Goal: Task Accomplishment & Management: Complete application form

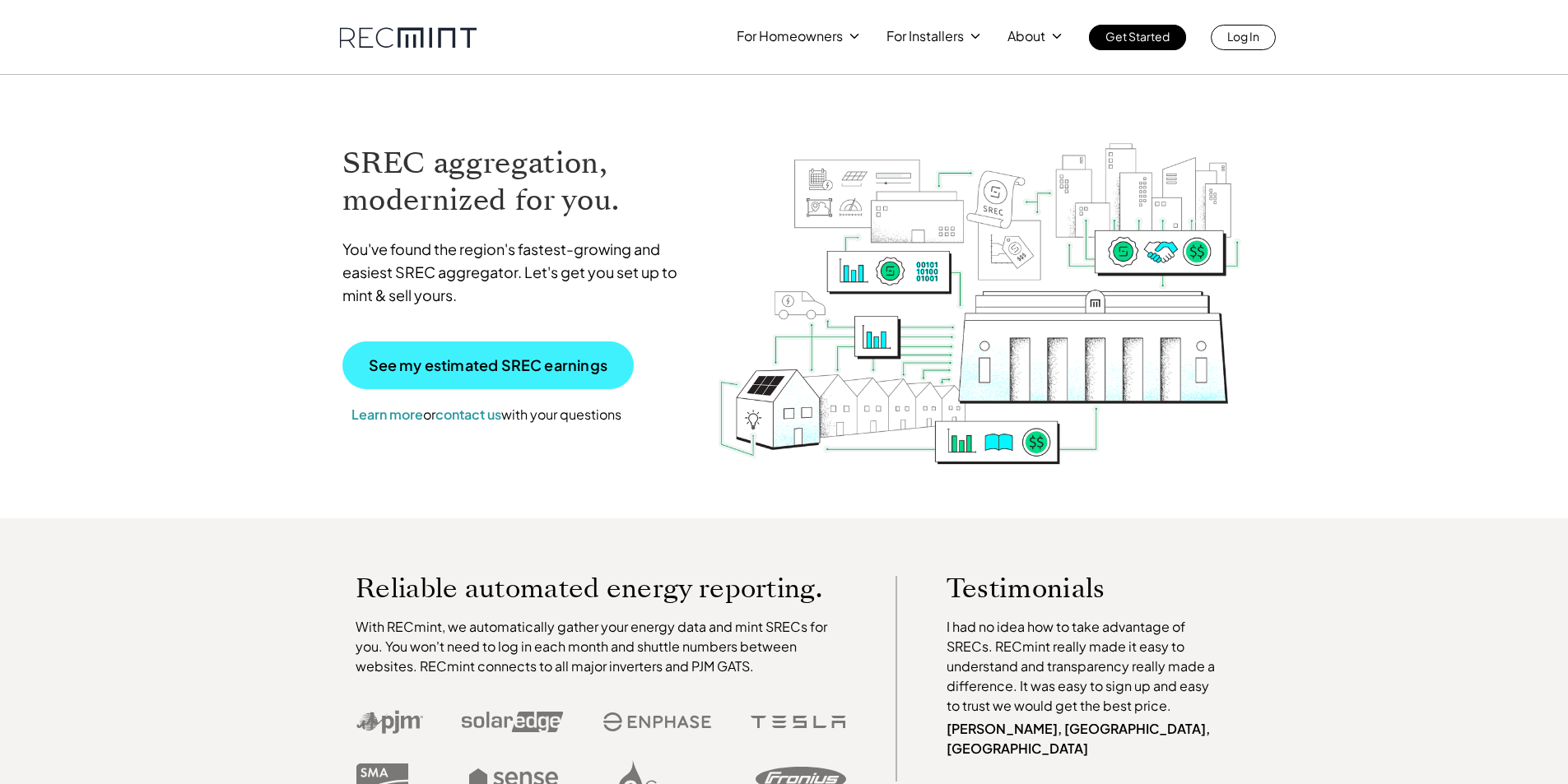
click at [469, 371] on p "See my estimated SREC earnings" at bounding box center [488, 365] width 238 height 14
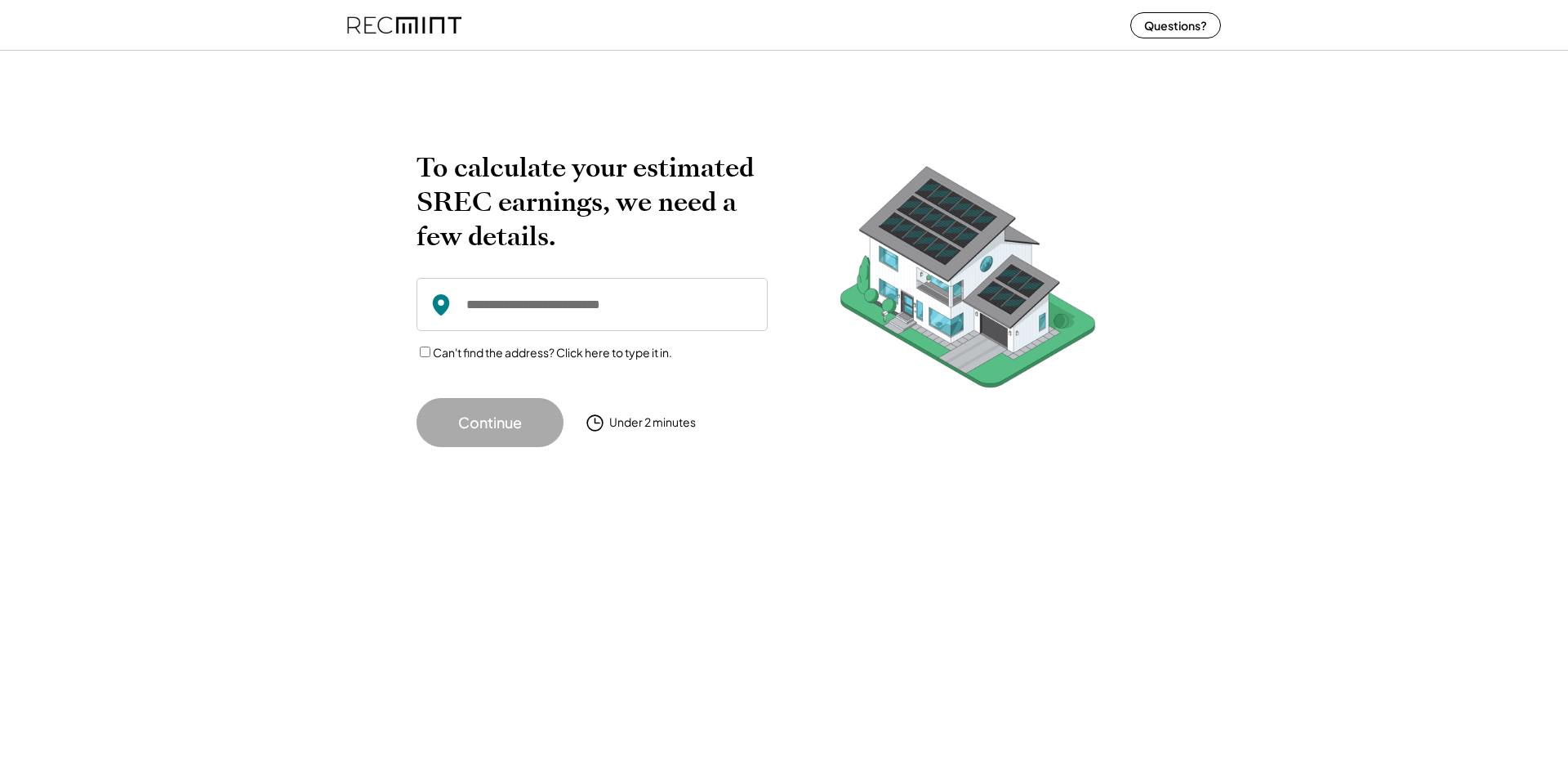
click at [532, 305] on input "input" at bounding box center [592, 304] width 351 height 53
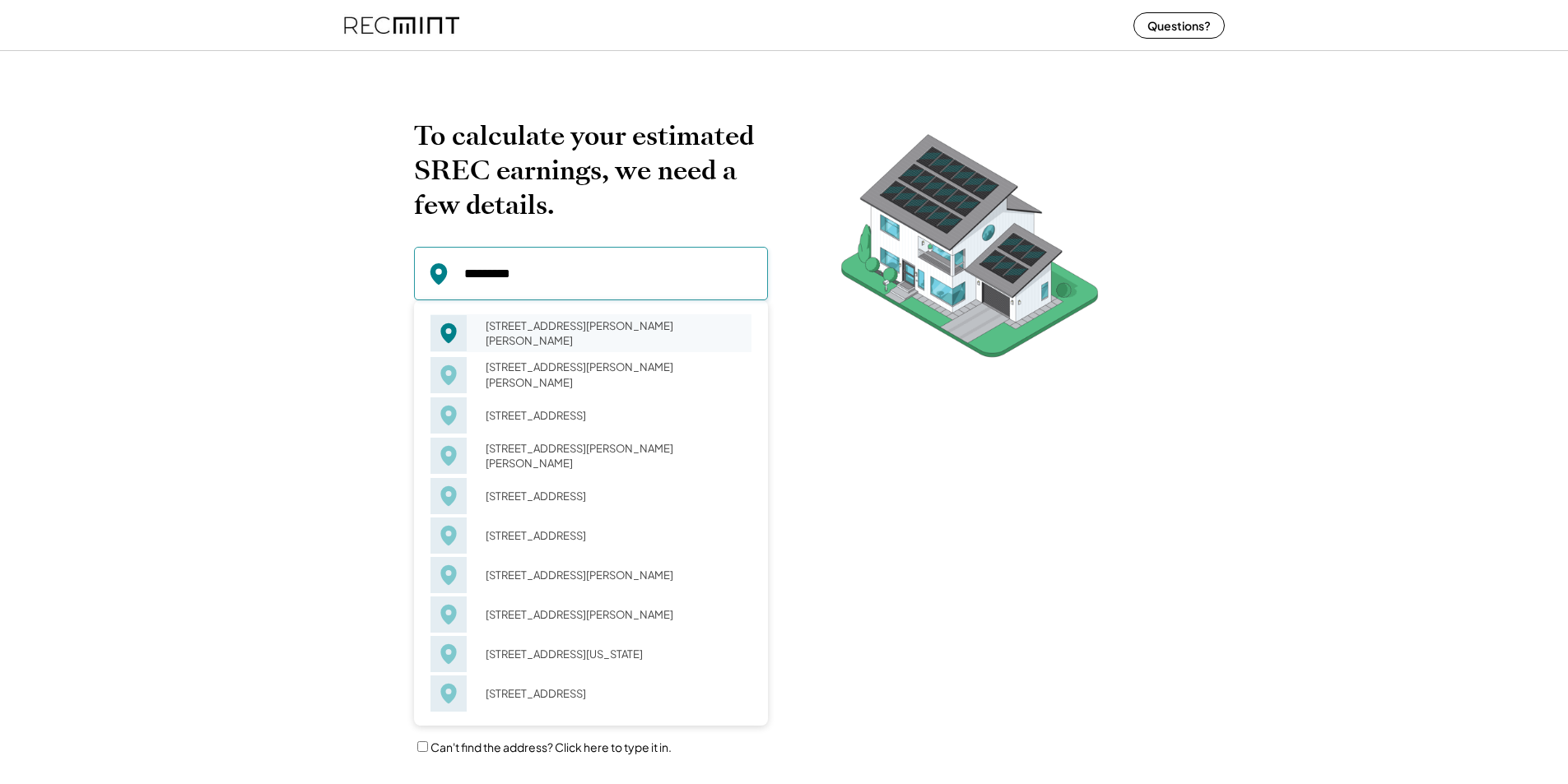
click at [564, 339] on div "311 Gallant Fox Dr Havre de Grace, MD 21078" at bounding box center [613, 333] width 276 height 38
type input "**********"
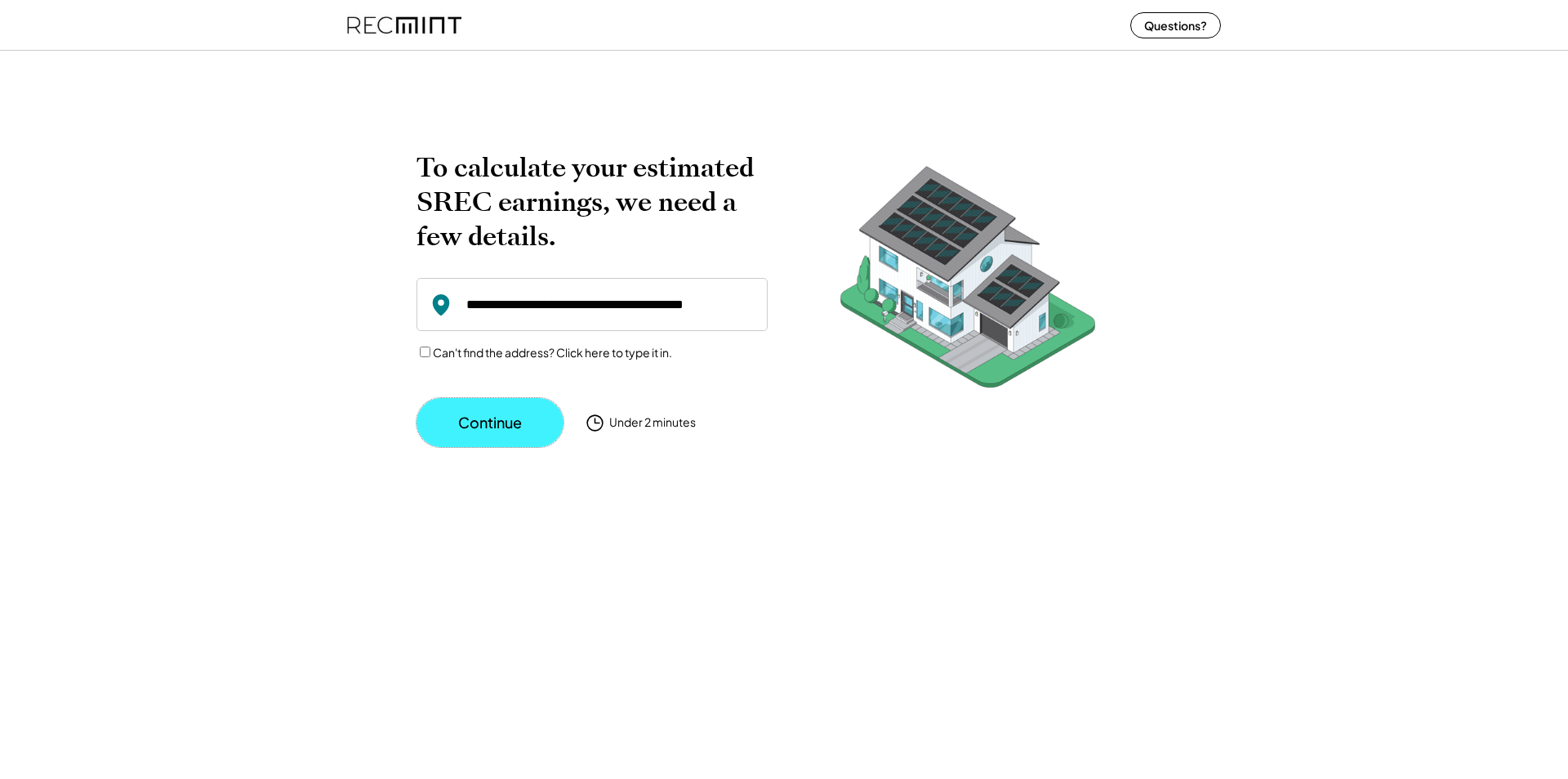
click at [489, 419] on button "Continue" at bounding box center [490, 423] width 147 height 49
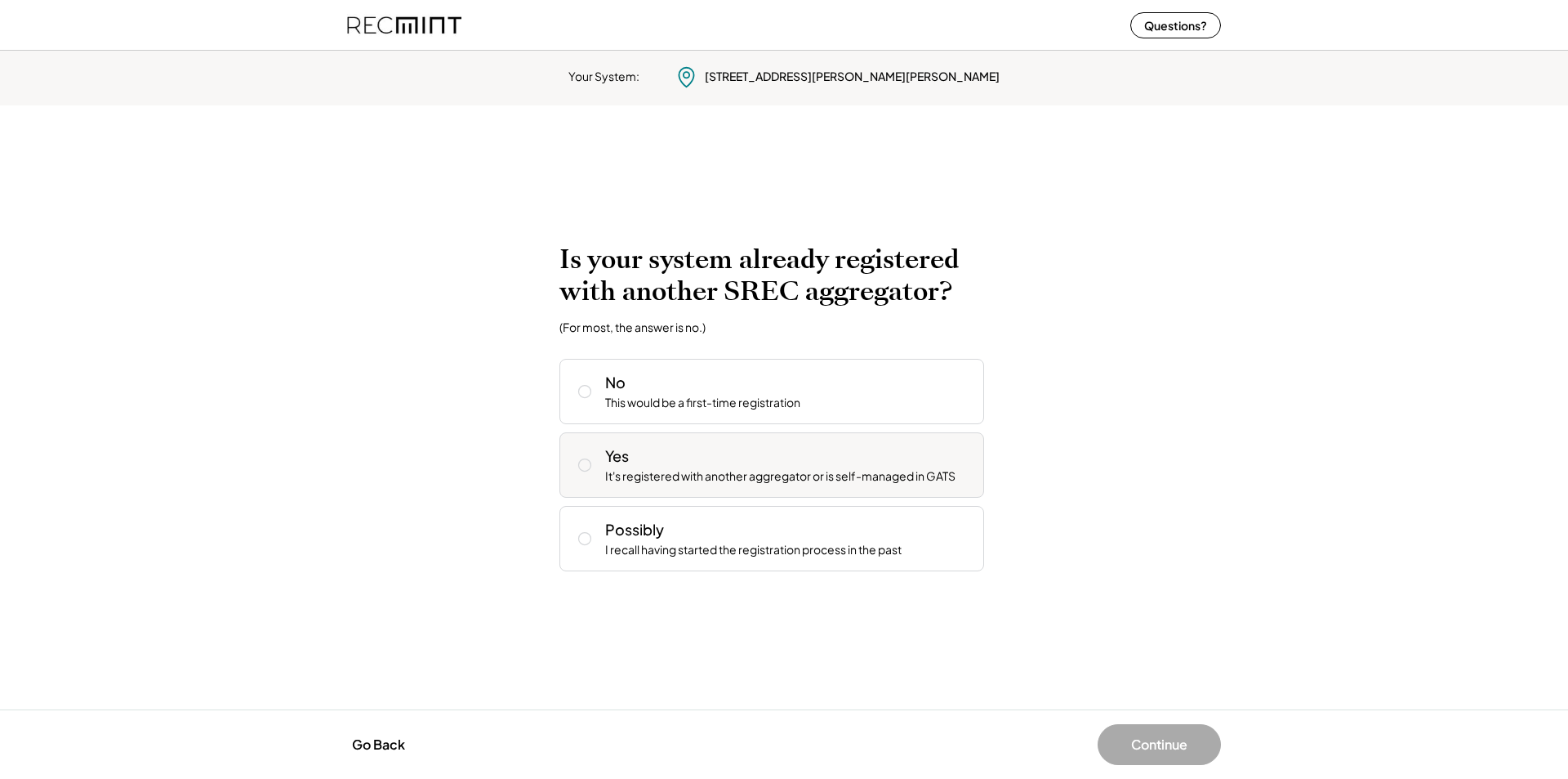
click at [583, 459] on use at bounding box center [586, 465] width 13 height 13
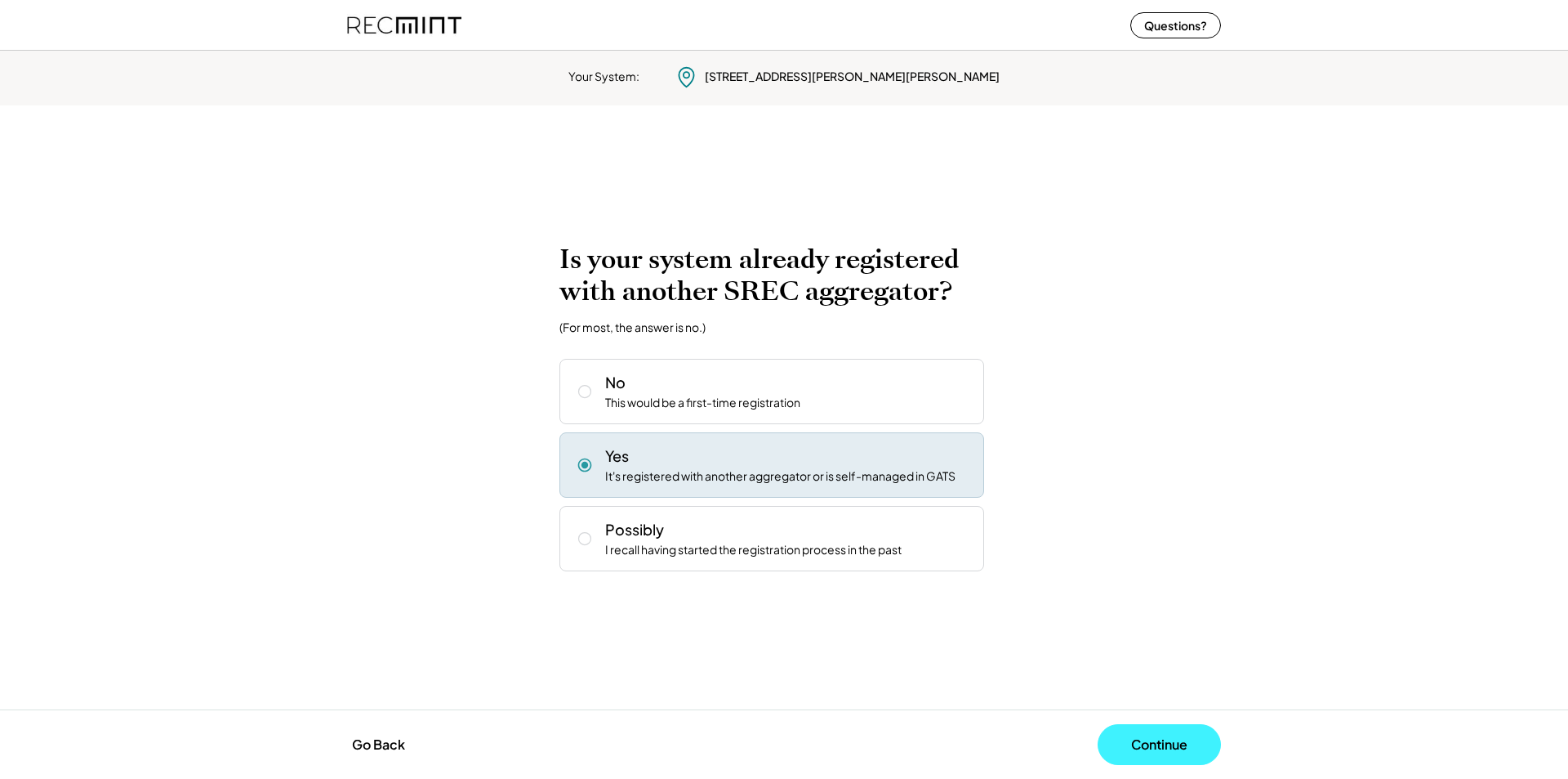
click at [1155, 741] on button "Continue" at bounding box center [1159, 745] width 123 height 41
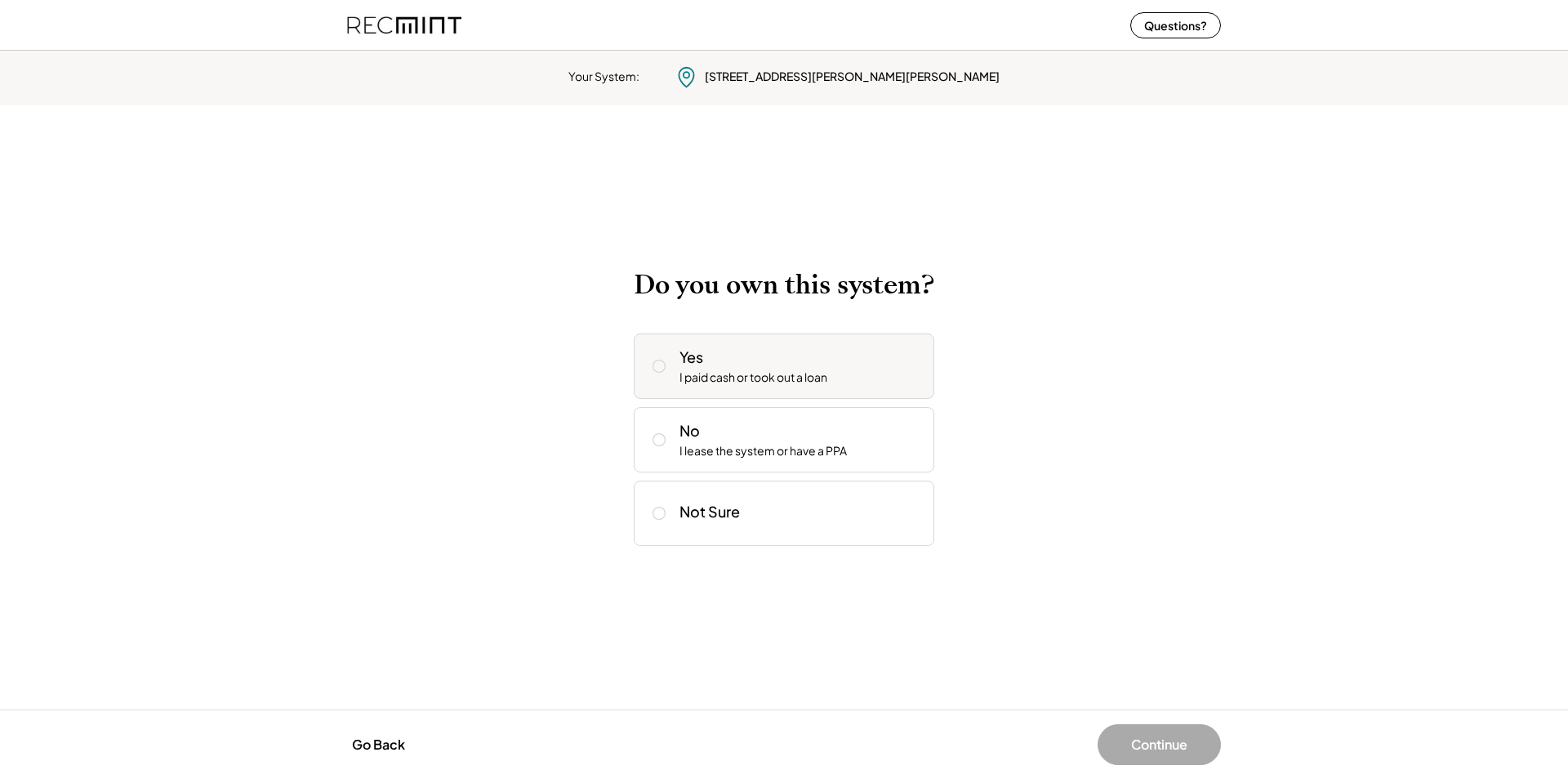
click at [658, 365] on icon at bounding box center [659, 366] width 16 height 16
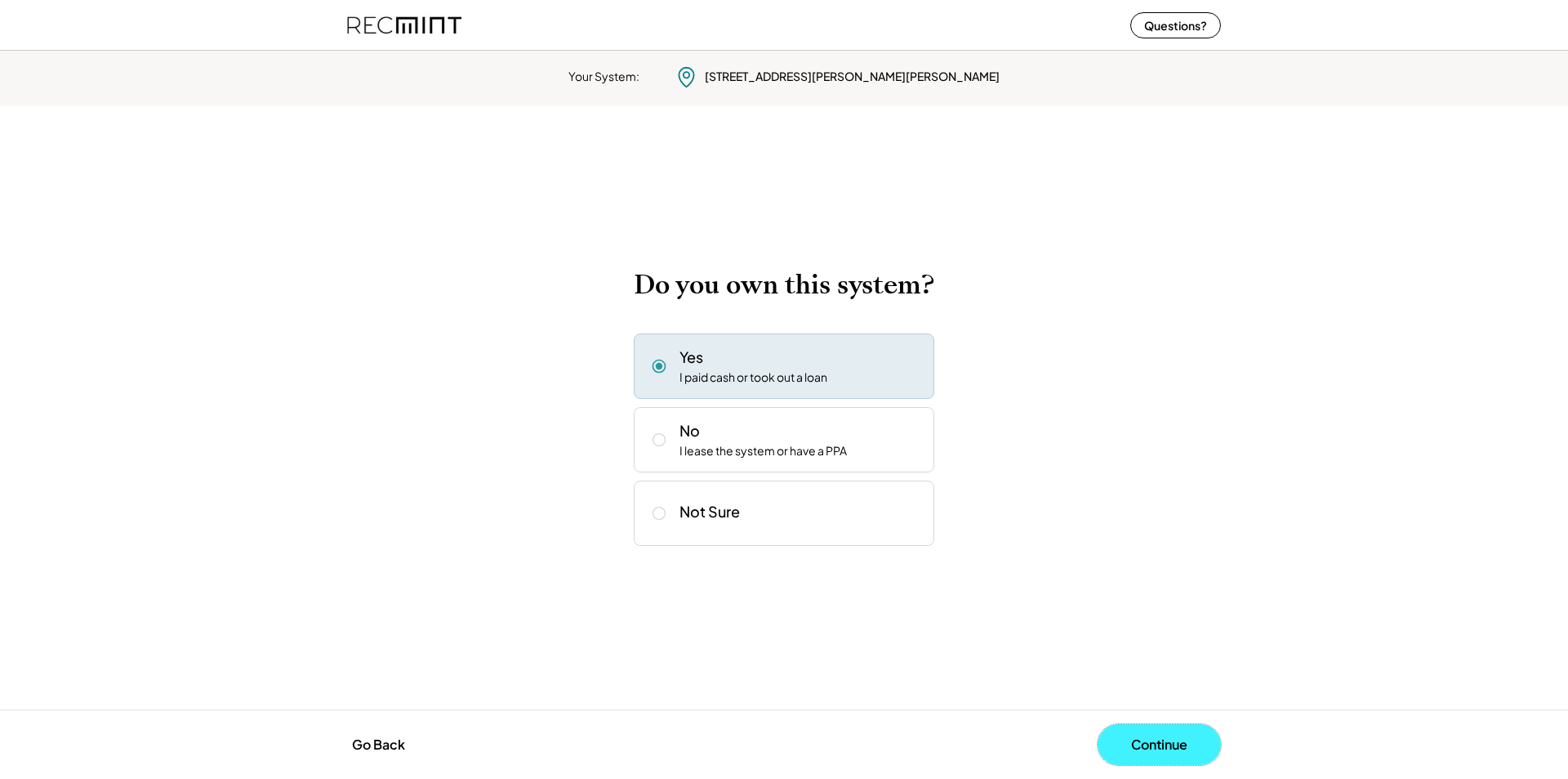
click at [1159, 742] on button "Continue" at bounding box center [1159, 745] width 123 height 41
